Goal: Share content

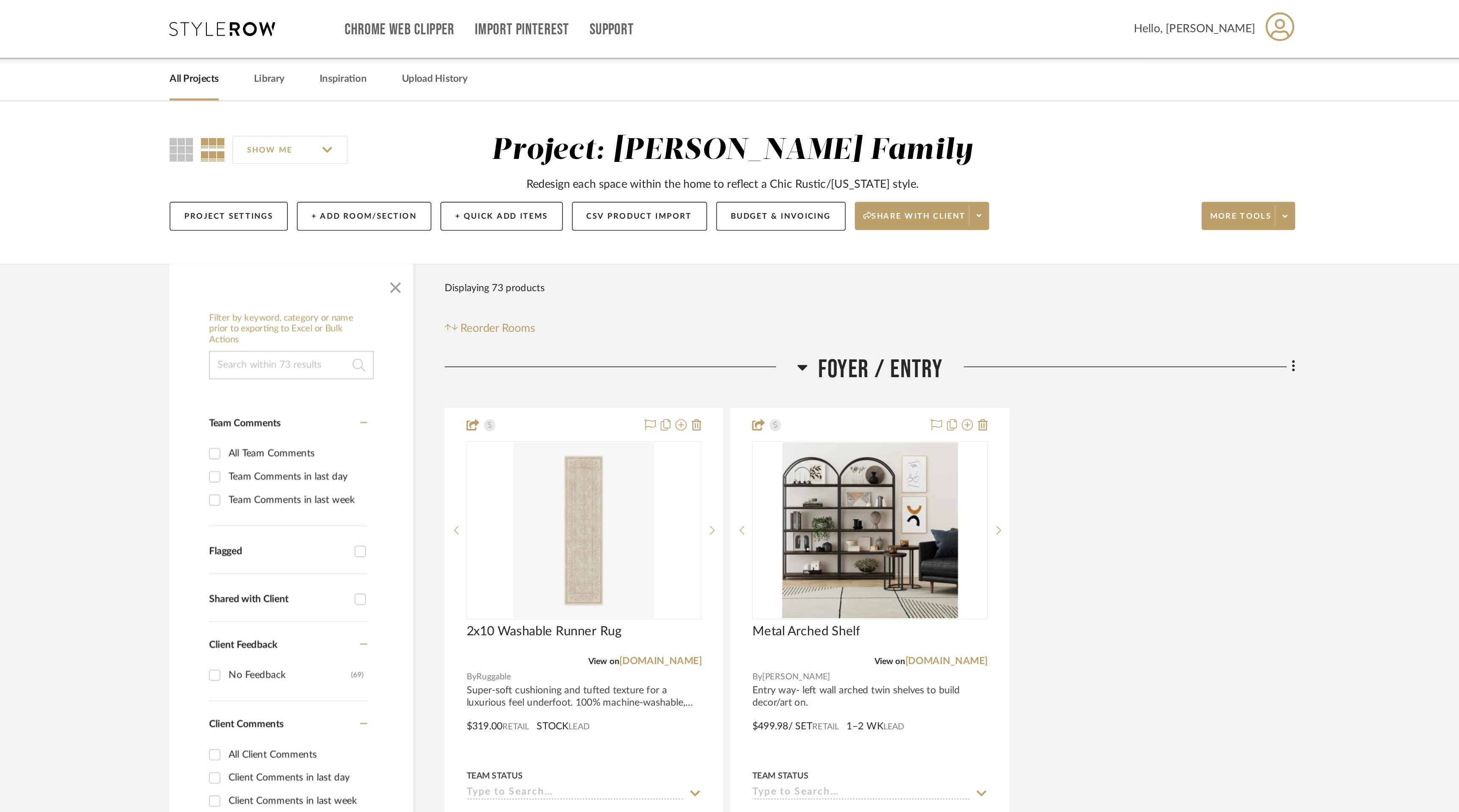
click at [404, 48] on link "All Projects" at bounding box center [405, 48] width 30 height 11
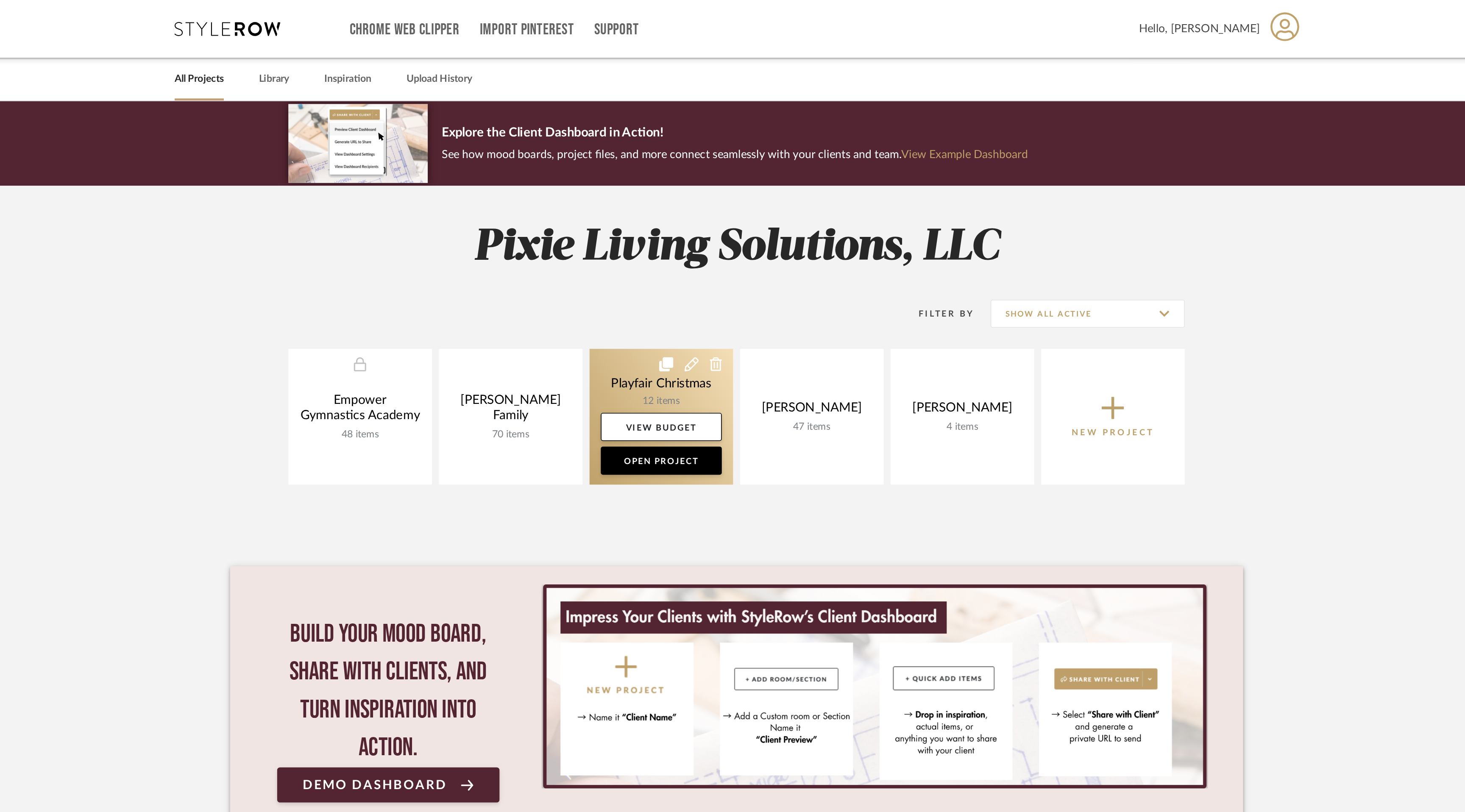
click at [694, 235] on link at bounding box center [687, 251] width 86 height 82
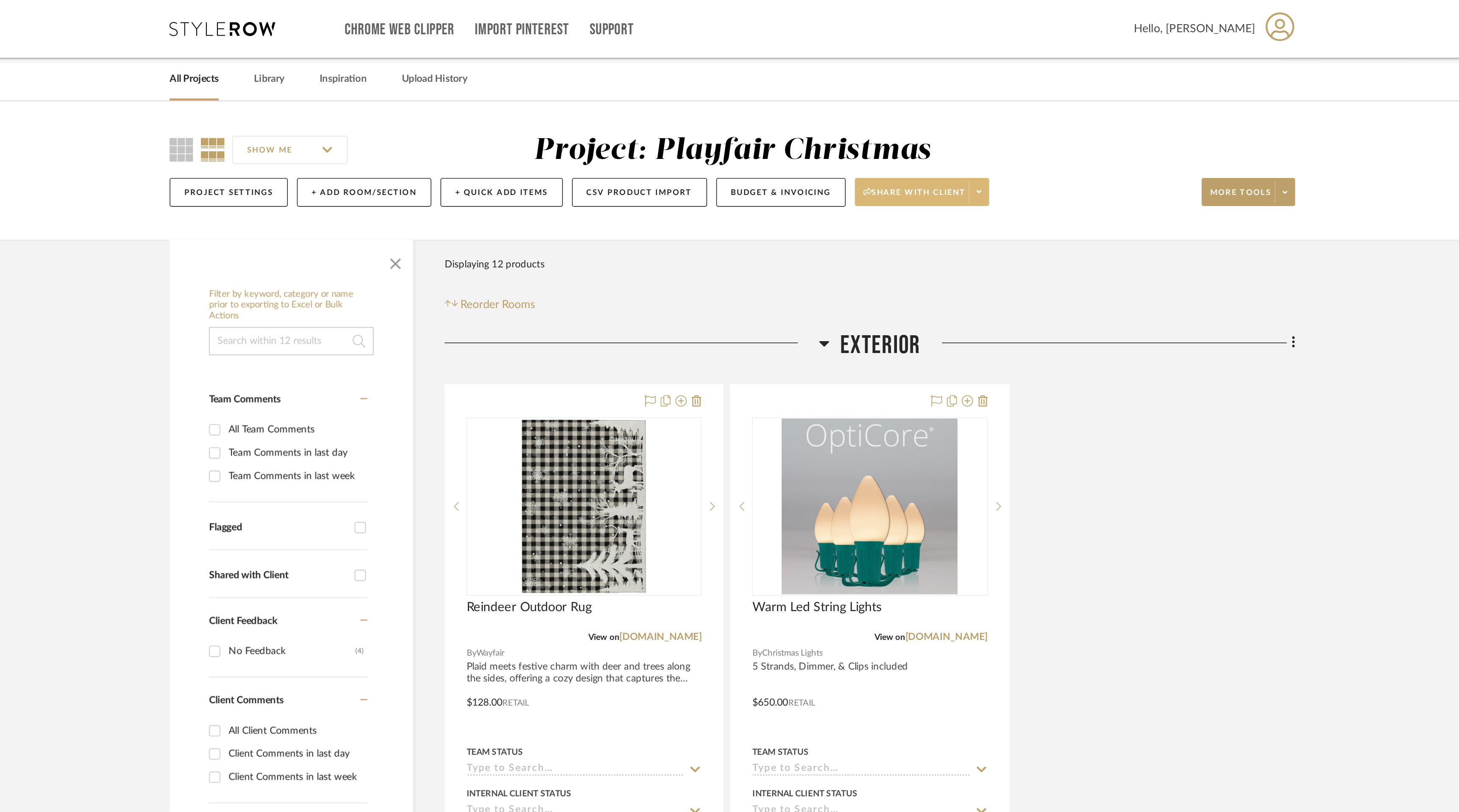
click at [880, 114] on icon at bounding box center [878, 115] width 3 height 5
click at [863, 159] on span "Generate URL to Share" at bounding box center [847, 160] width 72 height 7
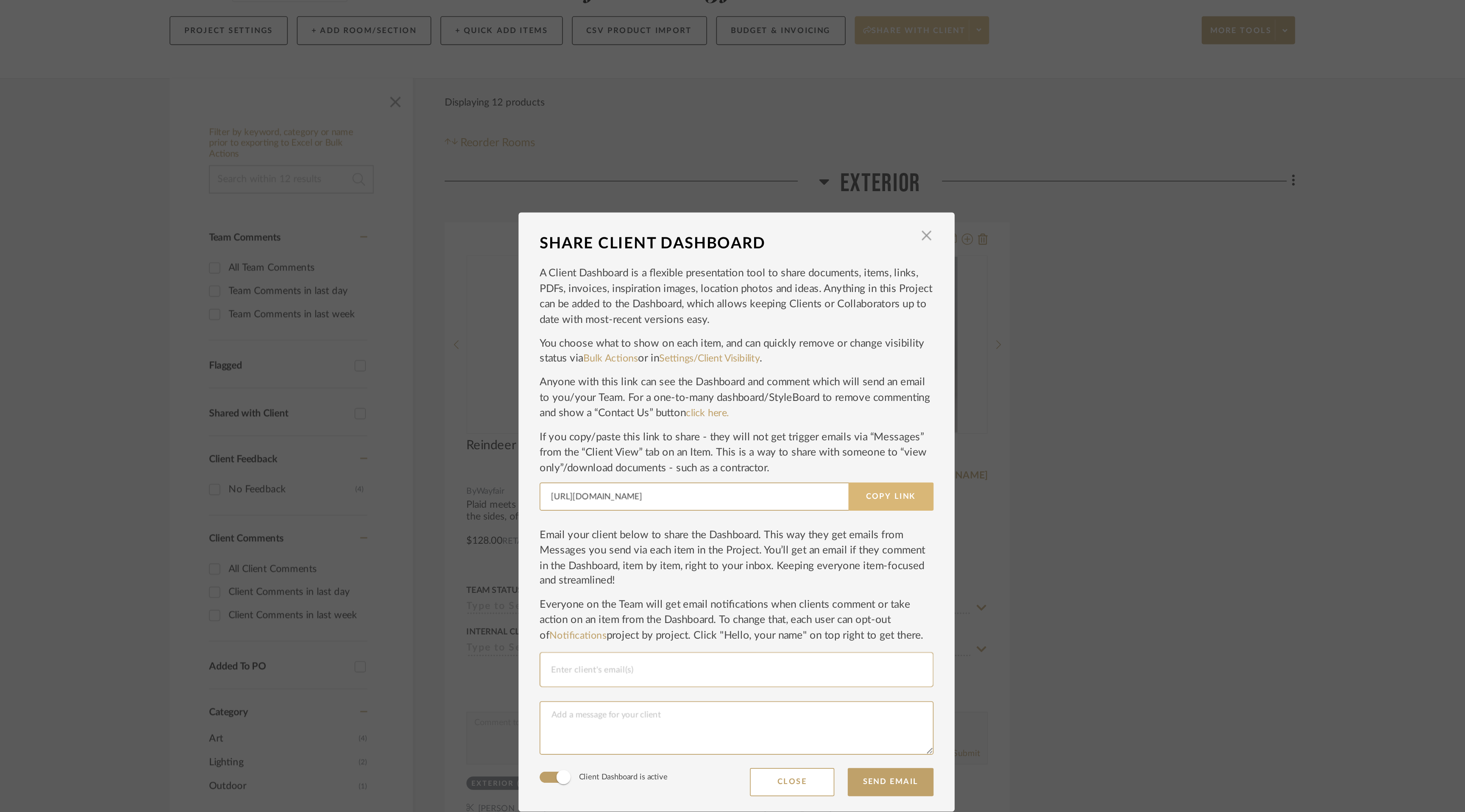
click at [826, 400] on button "Copy Link" at bounding box center [826, 397] width 51 height 17
click at [847, 235] on span "button" at bounding box center [847, 239] width 17 height 17
